Goal: Task Accomplishment & Management: Use online tool/utility

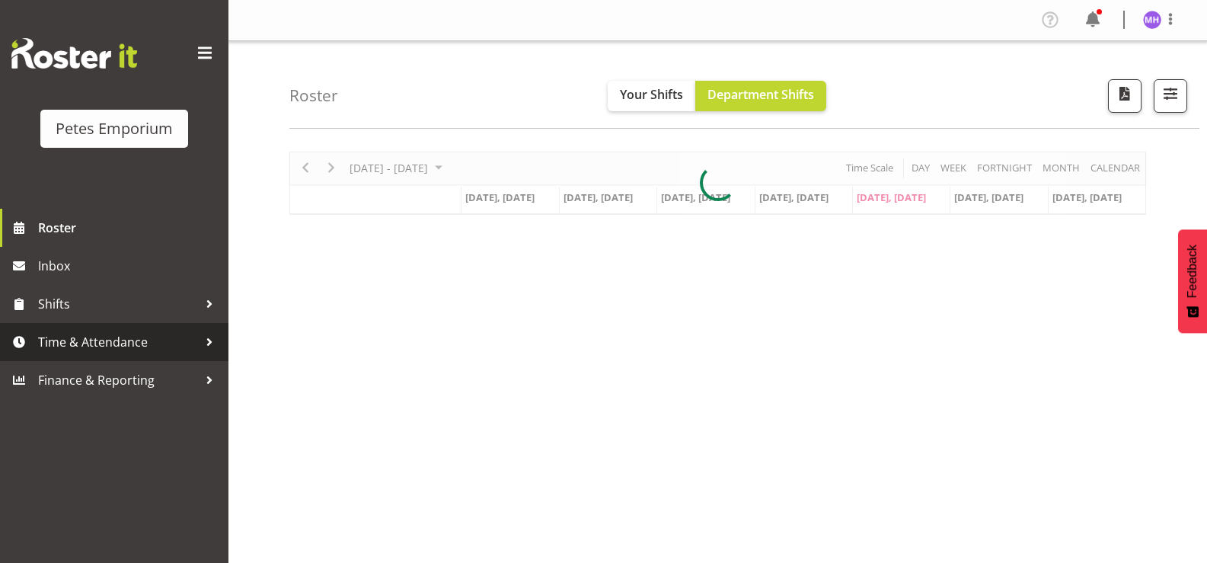
click at [123, 339] on span "Time & Attendance" at bounding box center [118, 341] width 160 height 23
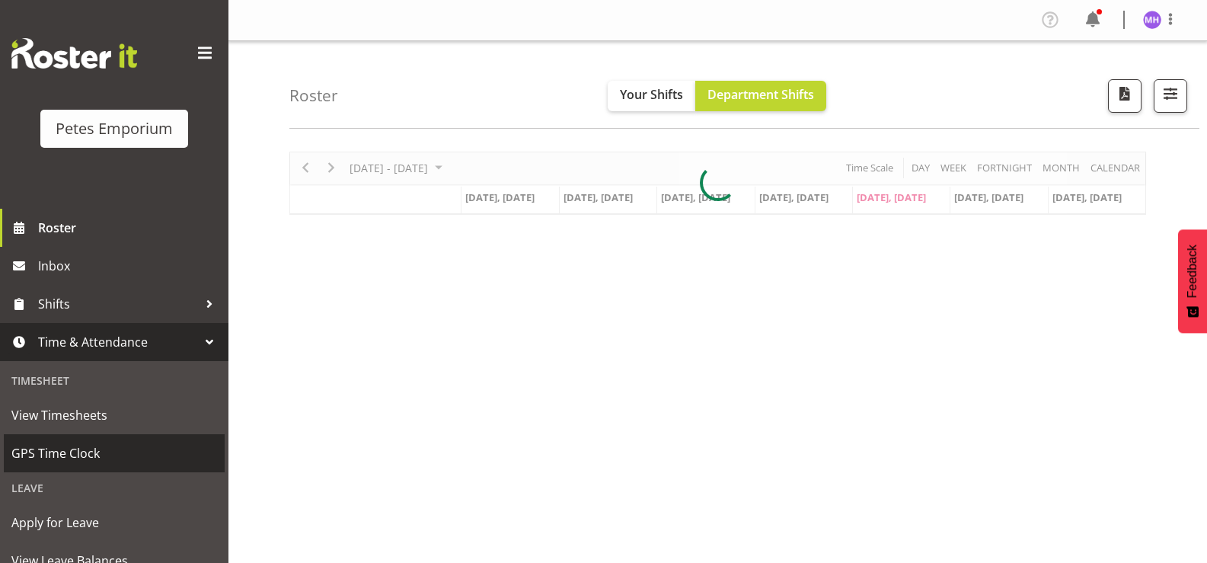
click at [122, 445] on span "GPS Time Clock" at bounding box center [114, 453] width 206 height 23
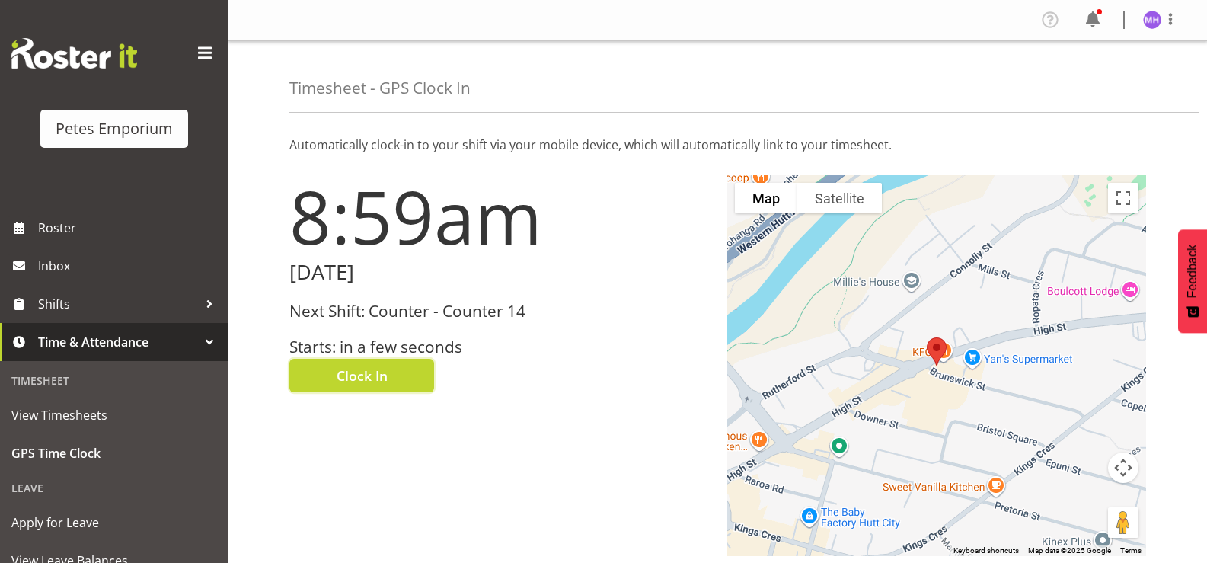
click at [383, 366] on span "Clock In" at bounding box center [361, 375] width 51 height 20
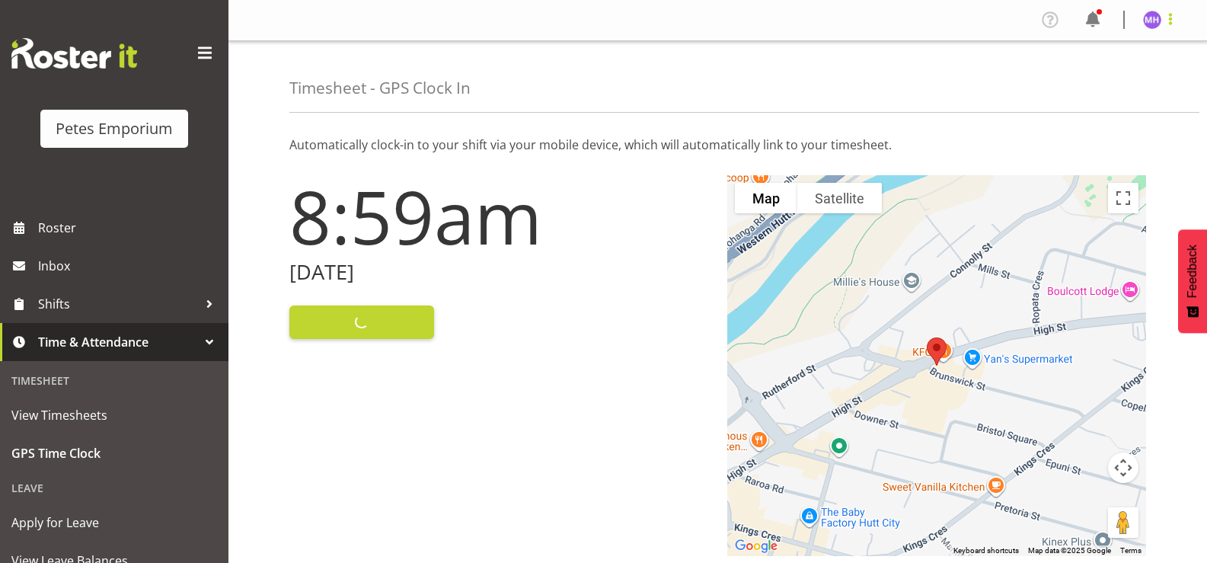
drag, startPoint x: 1174, startPoint y: 20, endPoint x: 1164, endPoint y: 26, distance: 11.6
click at [1174, 20] on span at bounding box center [1170, 19] width 18 height 18
click at [1121, 80] on link "Log Out" at bounding box center [1106, 79] width 146 height 27
